Goal: Find contact information: Find contact information

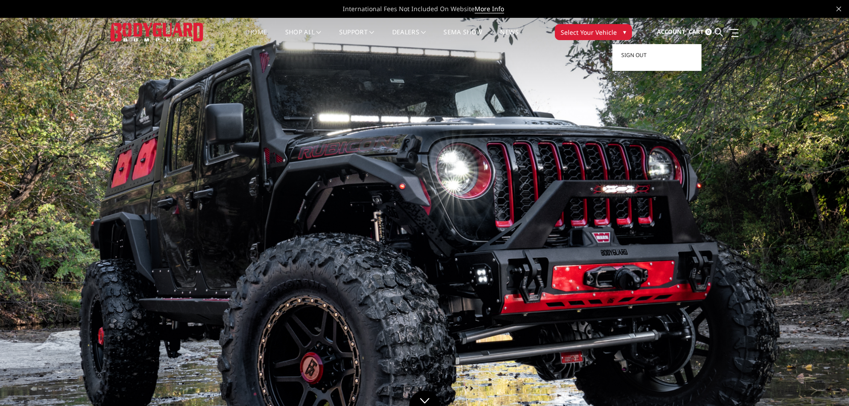
click at [673, 32] on span "Account" at bounding box center [671, 32] width 29 height 8
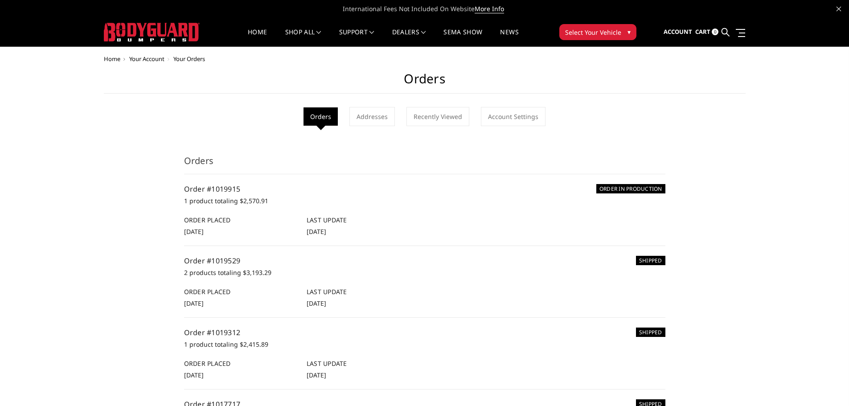
click at [745, 129] on div "Home Your Account Your Orders Orders Orders Addresses Recently Viewed Account S…" at bounding box center [425, 340] width 642 height 568
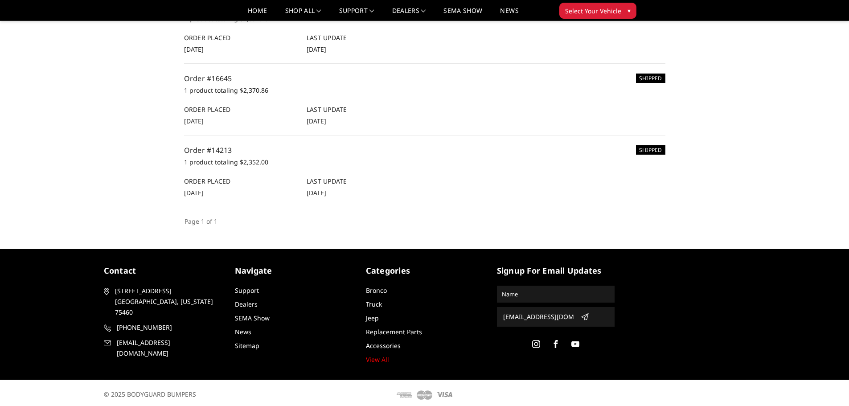
scroll to position [376, 0]
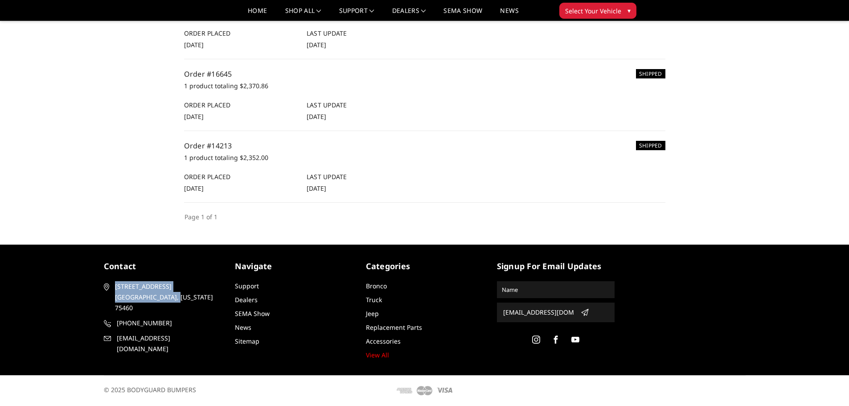
drag, startPoint x: 166, startPoint y: 296, endPoint x: 116, endPoint y: 288, distance: 50.6
click at [116, 288] on span "[STREET_ADDRESS][US_STATE]" at bounding box center [166, 297] width 103 height 32
copy span "[STREET_ADDRESS][US_STATE]"
